Goal: Task Accomplishment & Management: Manage account settings

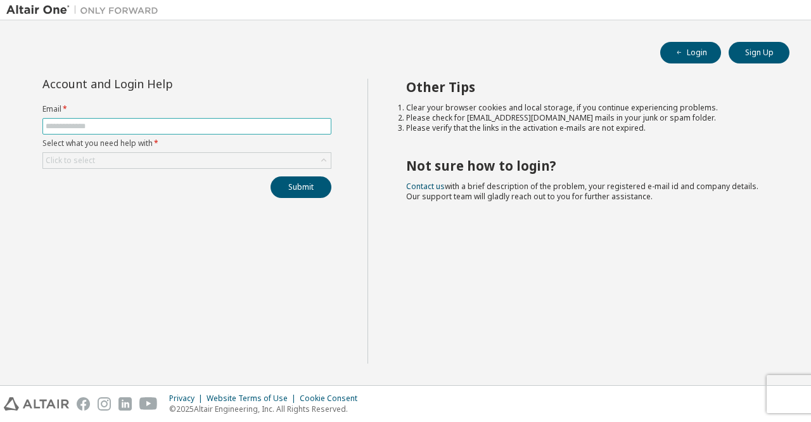
click at [119, 122] on input "text" at bounding box center [187, 126] width 283 height 10
type input "**********"
click at [144, 158] on div "Click to select" at bounding box center [187, 160] width 288 height 15
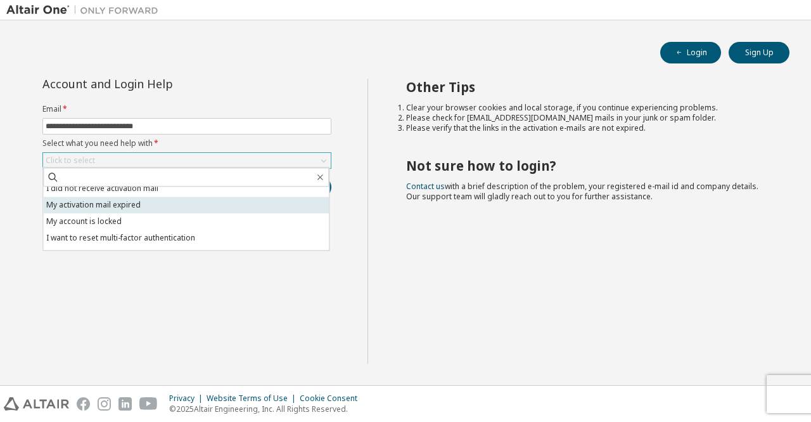
scroll to position [35, 0]
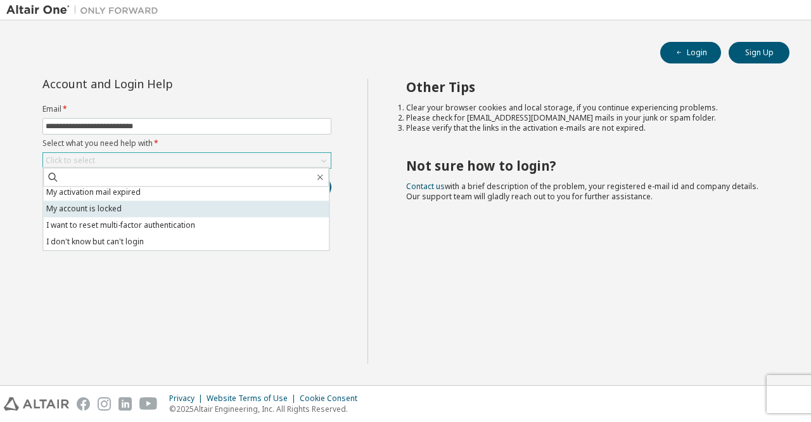
click at [115, 209] on li "My account is locked" at bounding box center [186, 208] width 286 height 16
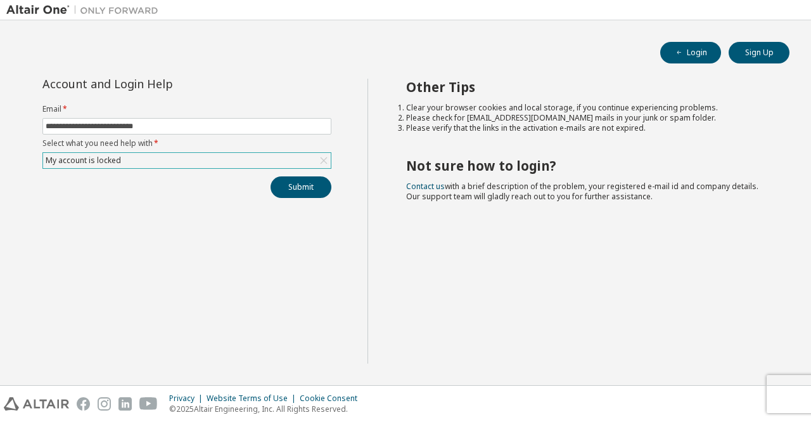
click at [195, 160] on div "My account is locked" at bounding box center [187, 160] width 288 height 15
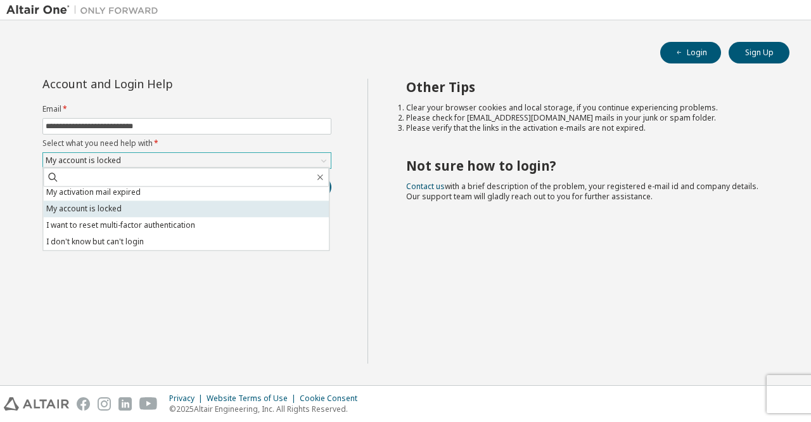
click at [155, 207] on li "My account is locked" at bounding box center [186, 208] width 286 height 16
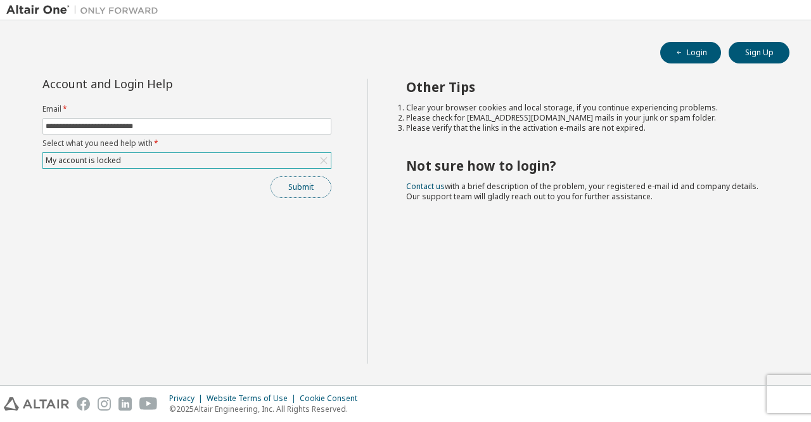
click at [304, 190] on button "Submit" at bounding box center [301, 187] width 61 height 22
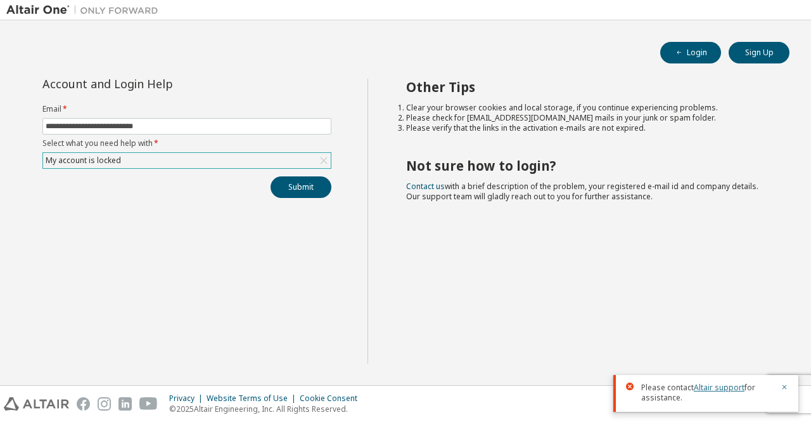
click at [721, 385] on link "Altair support" at bounding box center [719, 387] width 51 height 11
click at [82, 160] on div "My account is locked" at bounding box center [83, 160] width 79 height 14
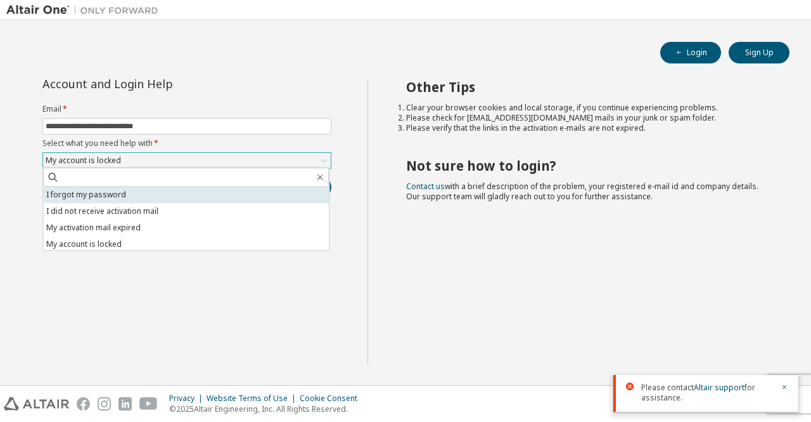
click at [71, 195] on li "I forgot my password" at bounding box center [186, 194] width 286 height 16
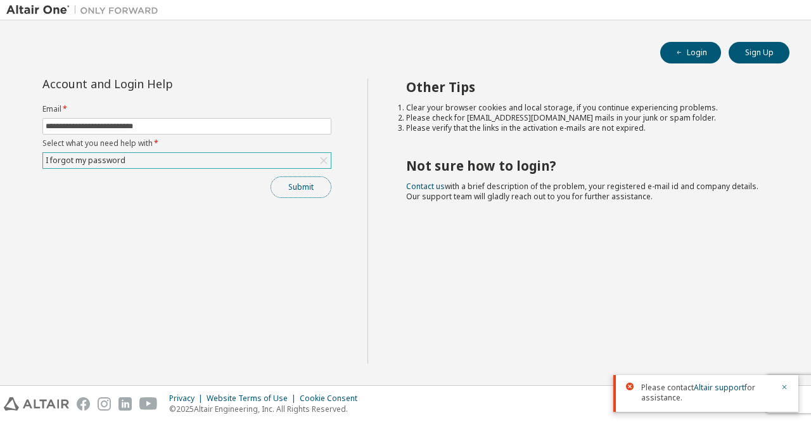
click at [283, 177] on button "Submit" at bounding box center [301, 187] width 61 height 22
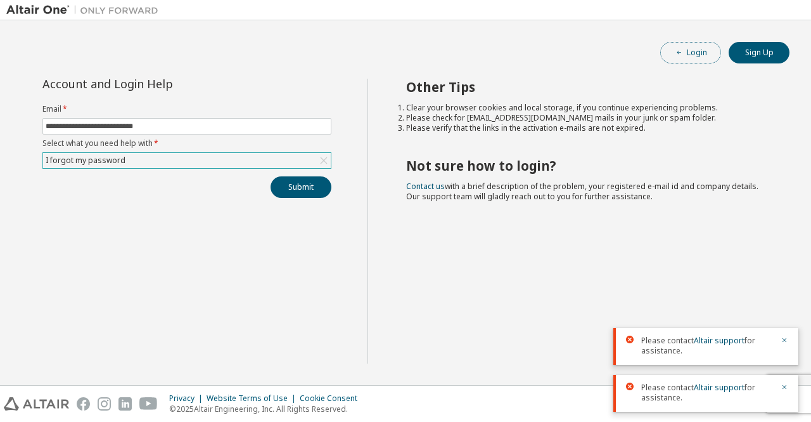
click at [690, 56] on button "Login" at bounding box center [690, 53] width 61 height 22
